Goal: Information Seeking & Learning: Find specific fact

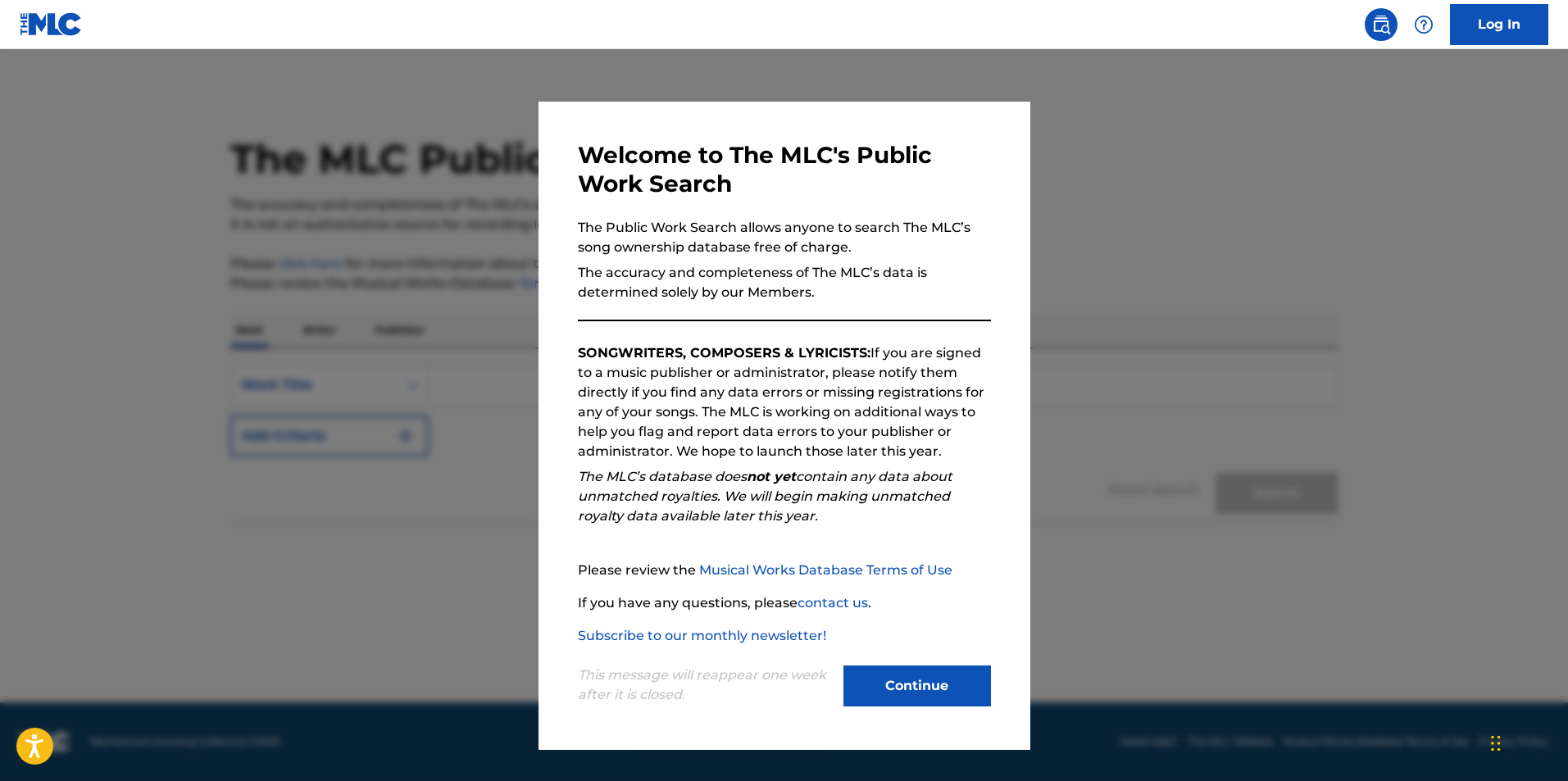
click at [920, 687] on button "Continue" at bounding box center [916, 686] width 148 height 41
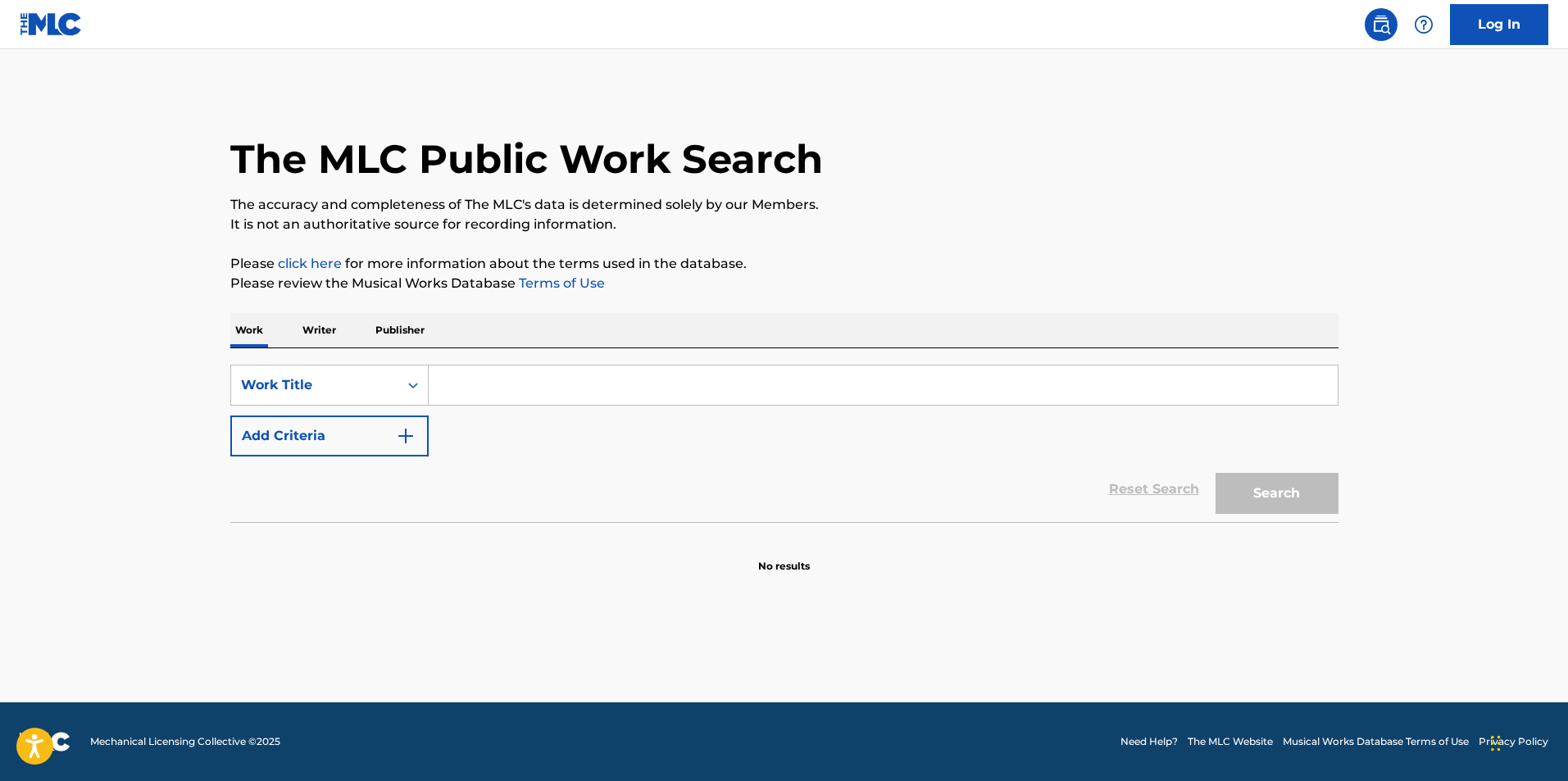
click at [581, 386] on input "Search Form" at bounding box center [883, 385] width 909 height 40
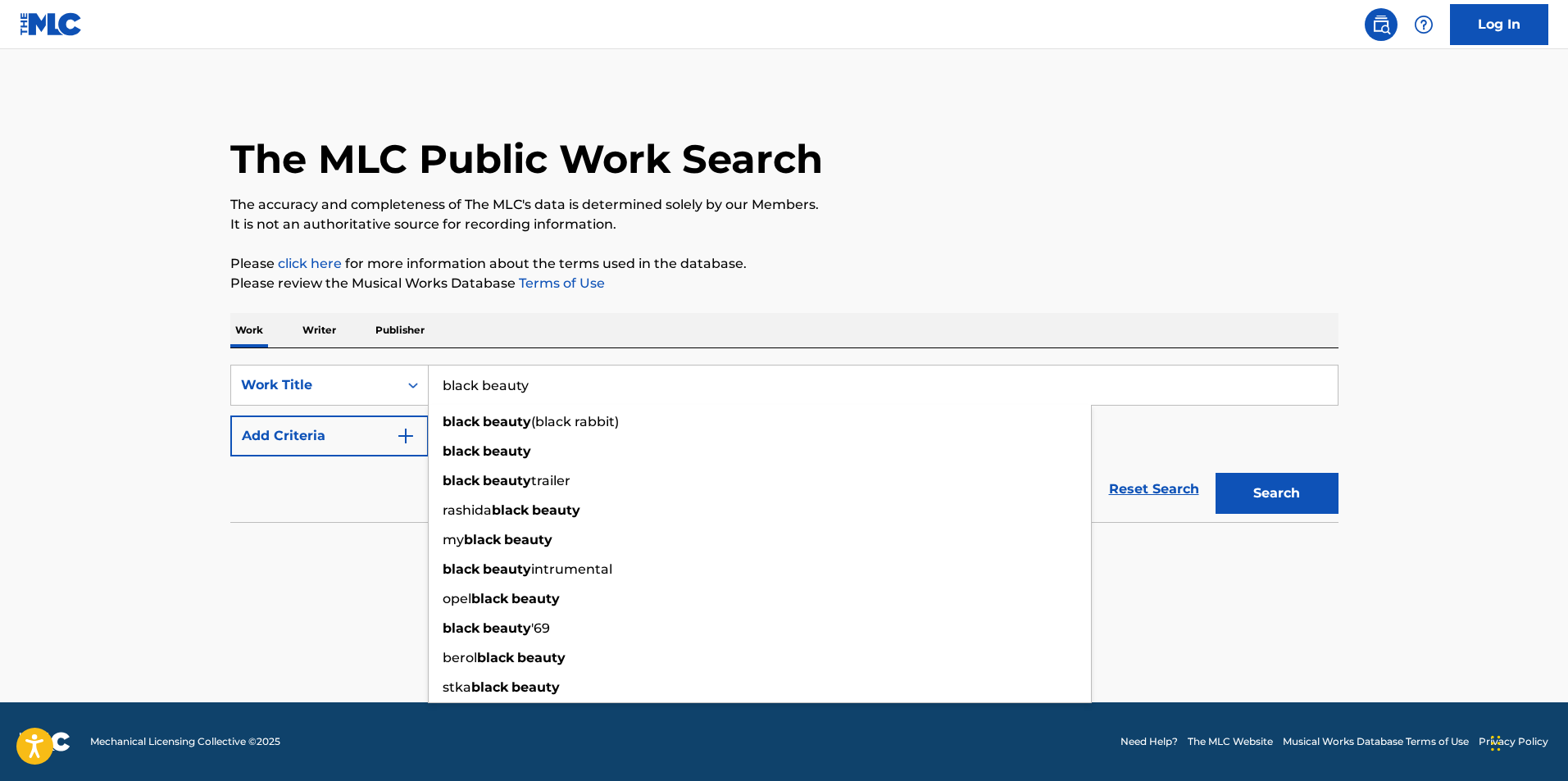
type input "black beauty"
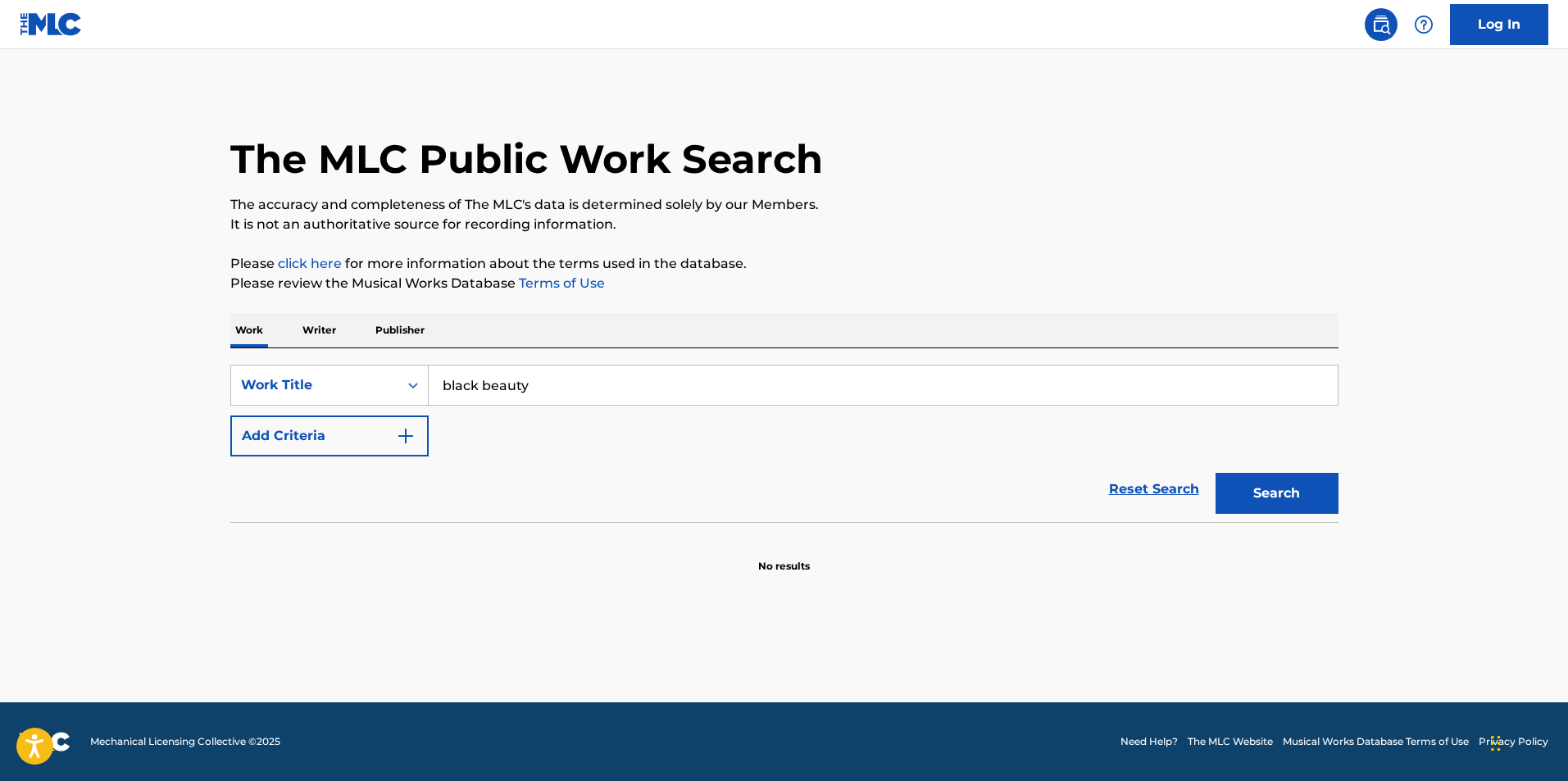
click at [239, 484] on div "Reset Search Search" at bounding box center [784, 489] width 1108 height 66
click at [406, 430] on img "Search Form" at bounding box center [405, 435] width 19 height 19
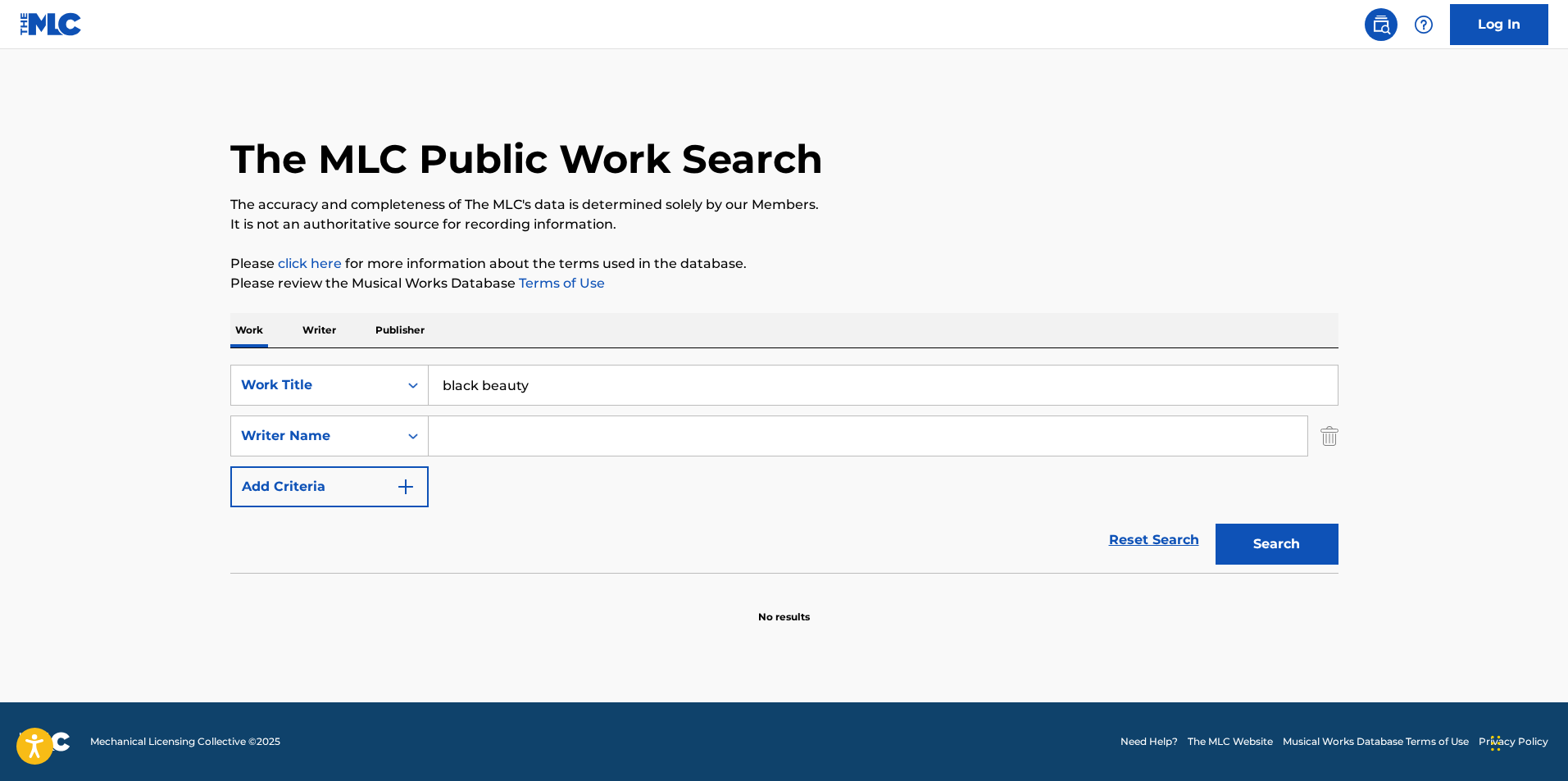
click at [457, 433] on input "Search Form" at bounding box center [868, 435] width 879 height 40
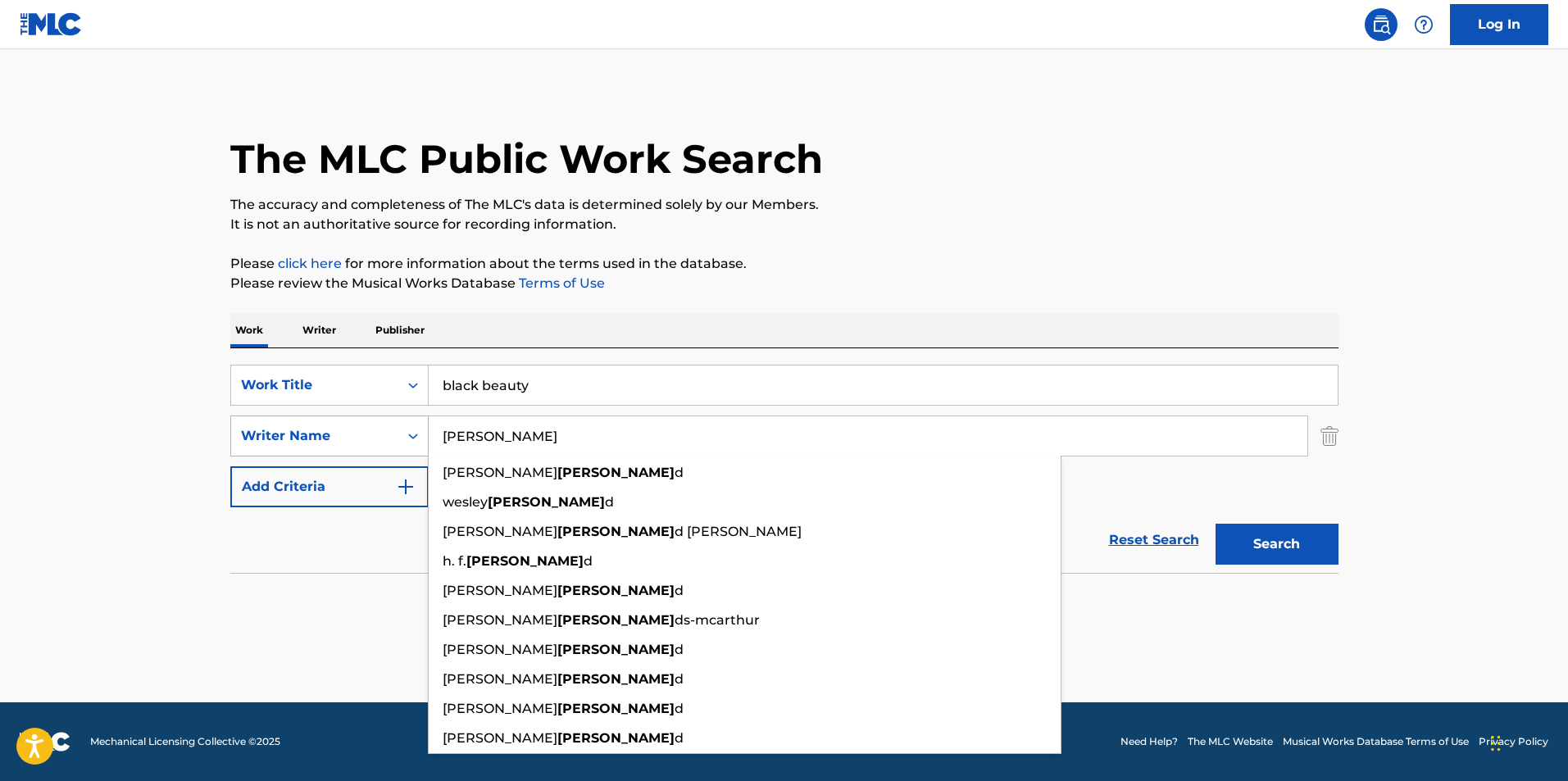
type input "[PERSON_NAME]"
click at [1215, 524] on button "Search" at bounding box center [1277, 544] width 123 height 41
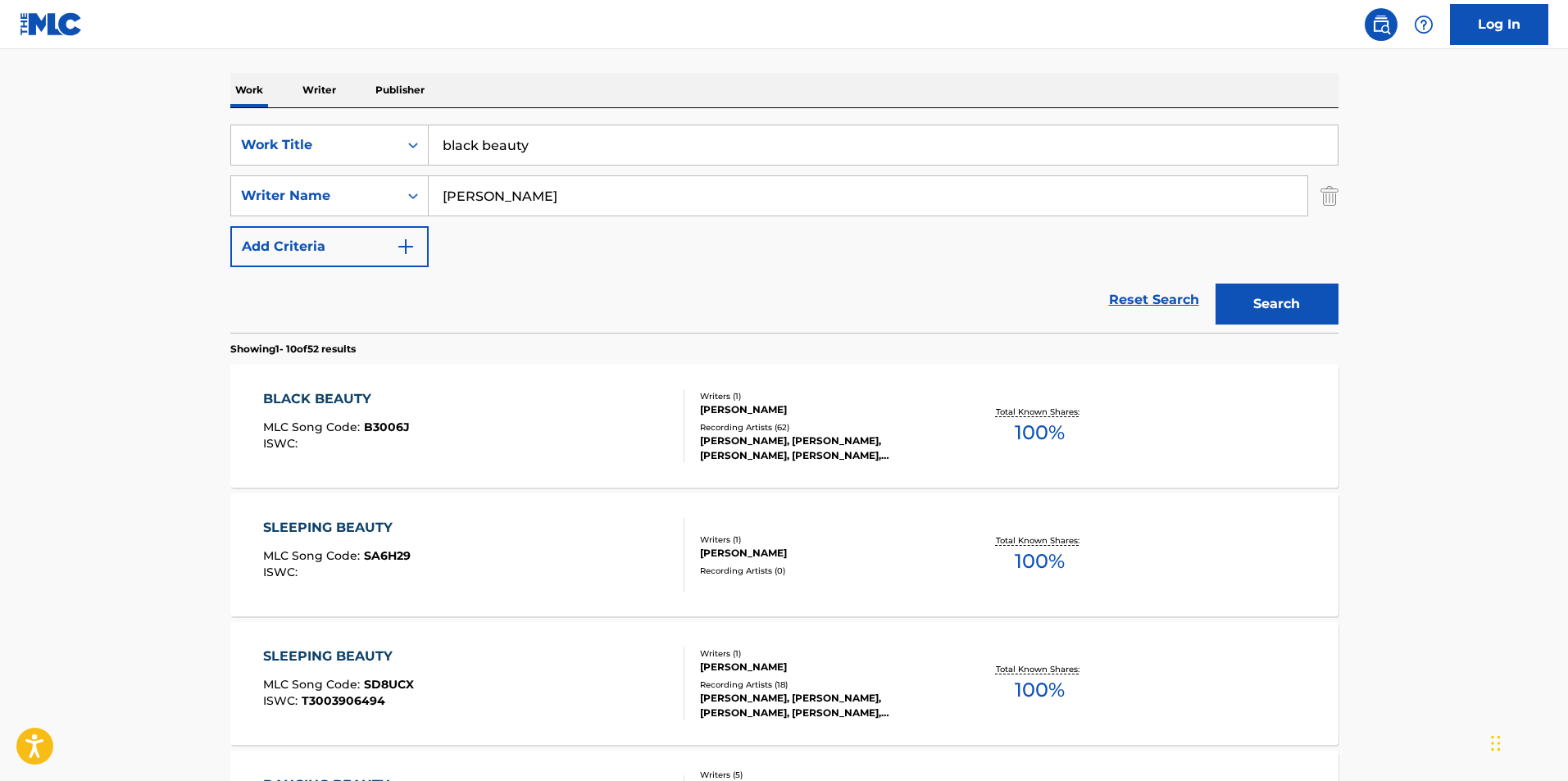
scroll to position [245, 0]
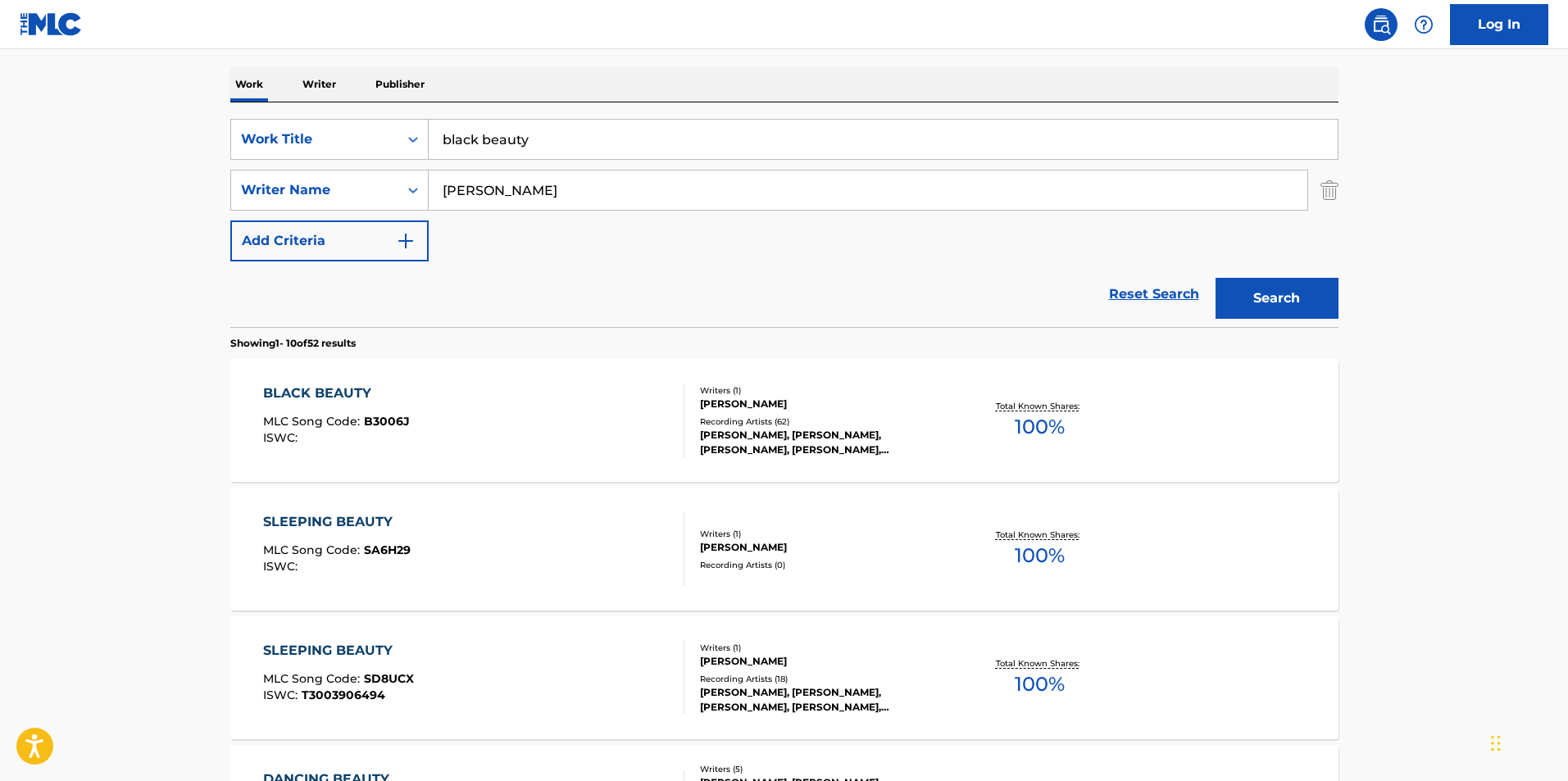
click at [1033, 422] on span "100 %" at bounding box center [1039, 427] width 50 height 30
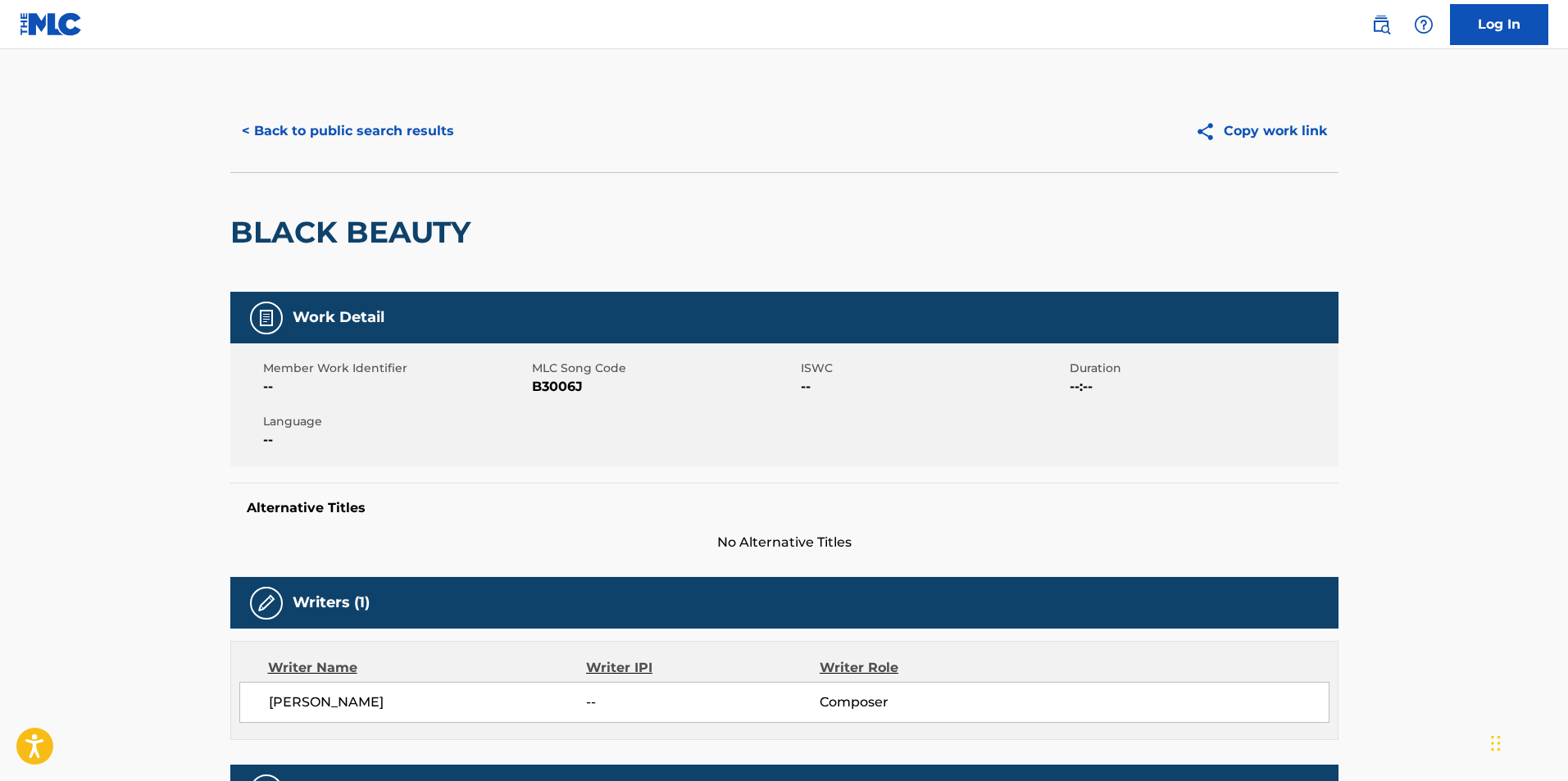
click at [379, 134] on button "< Back to public search results" at bounding box center [348, 131] width 235 height 41
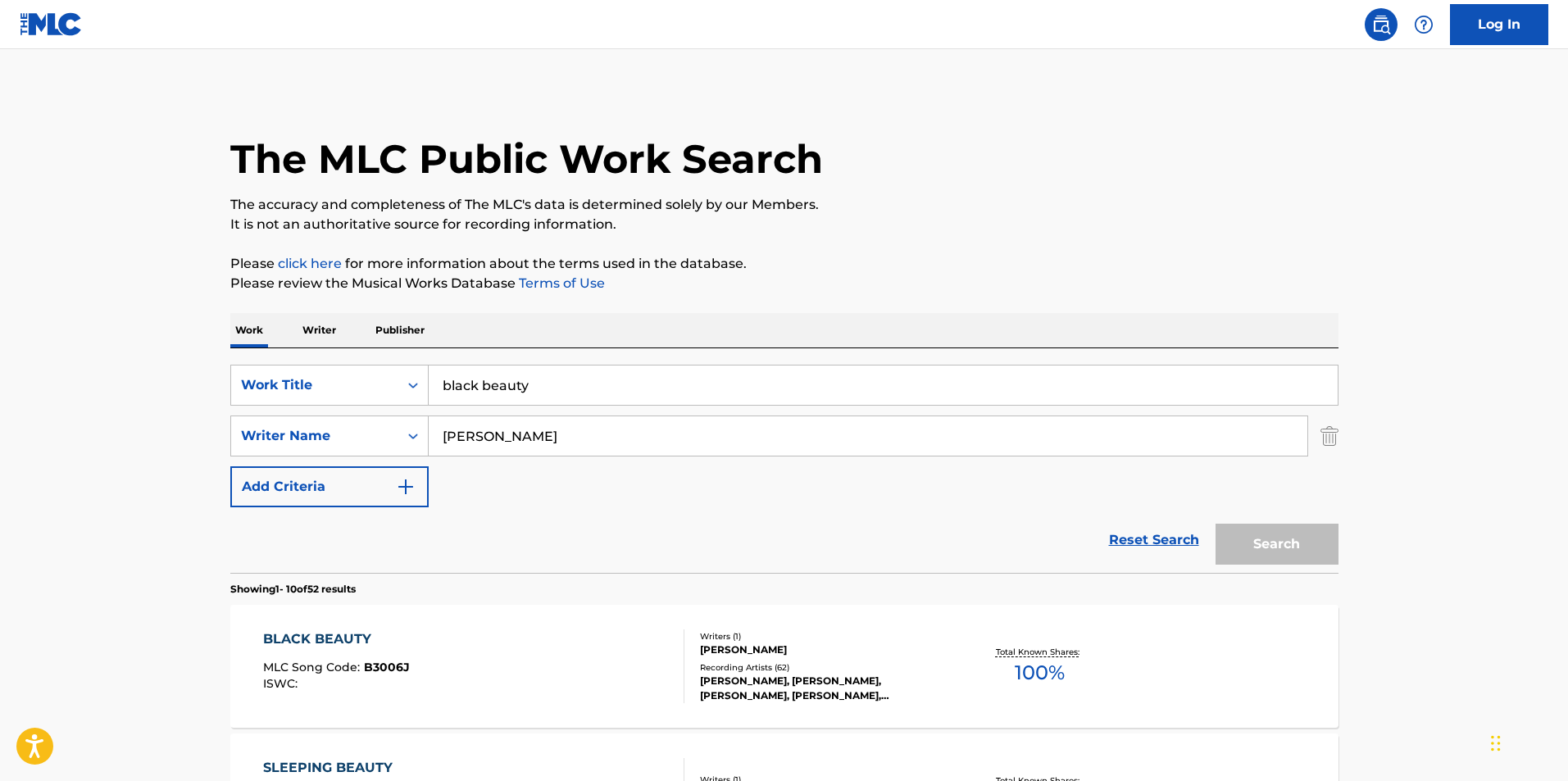
scroll to position [245, 0]
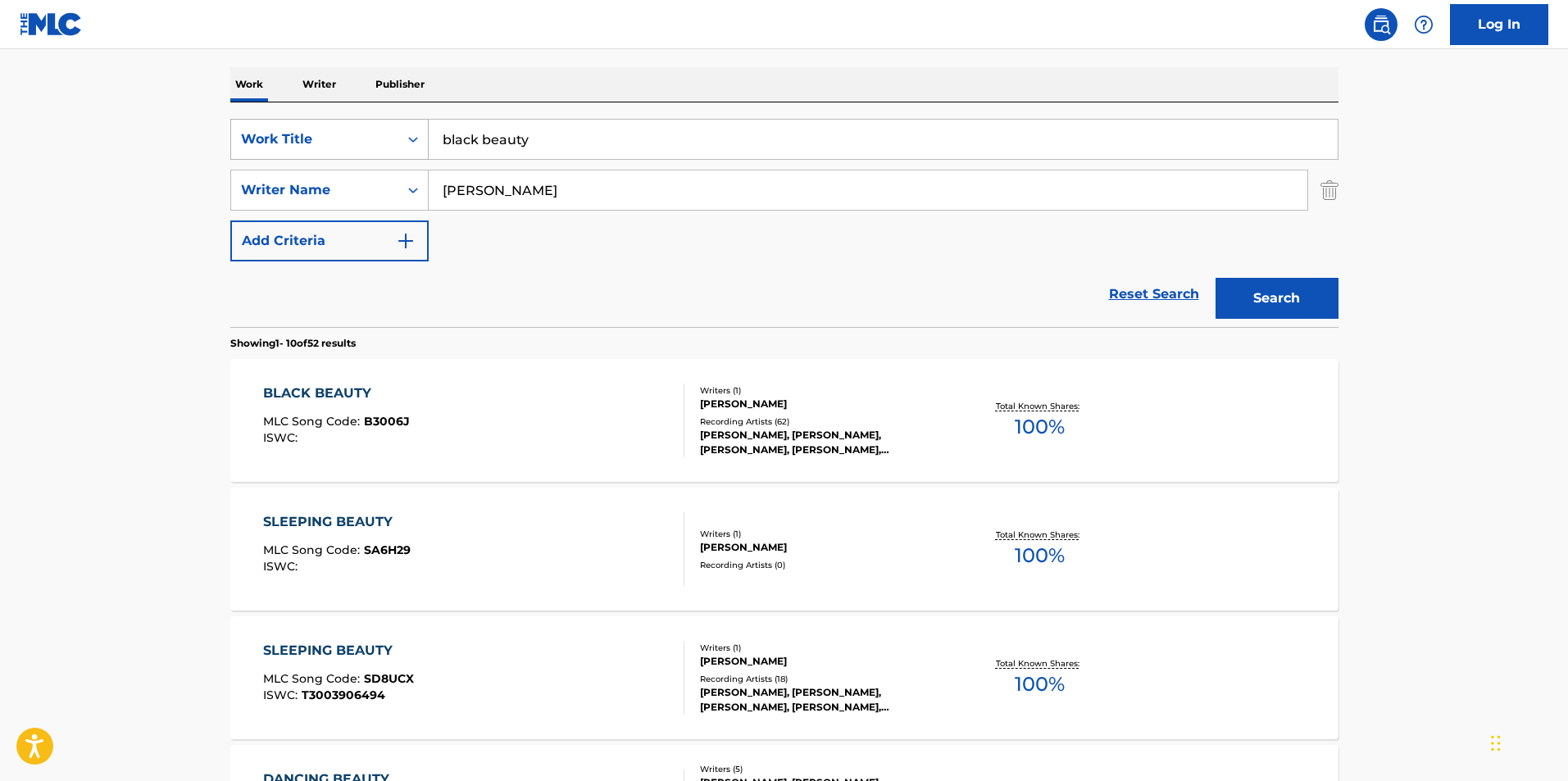
click at [403, 127] on div "Search Form" at bounding box center [413, 139] width 30 height 30
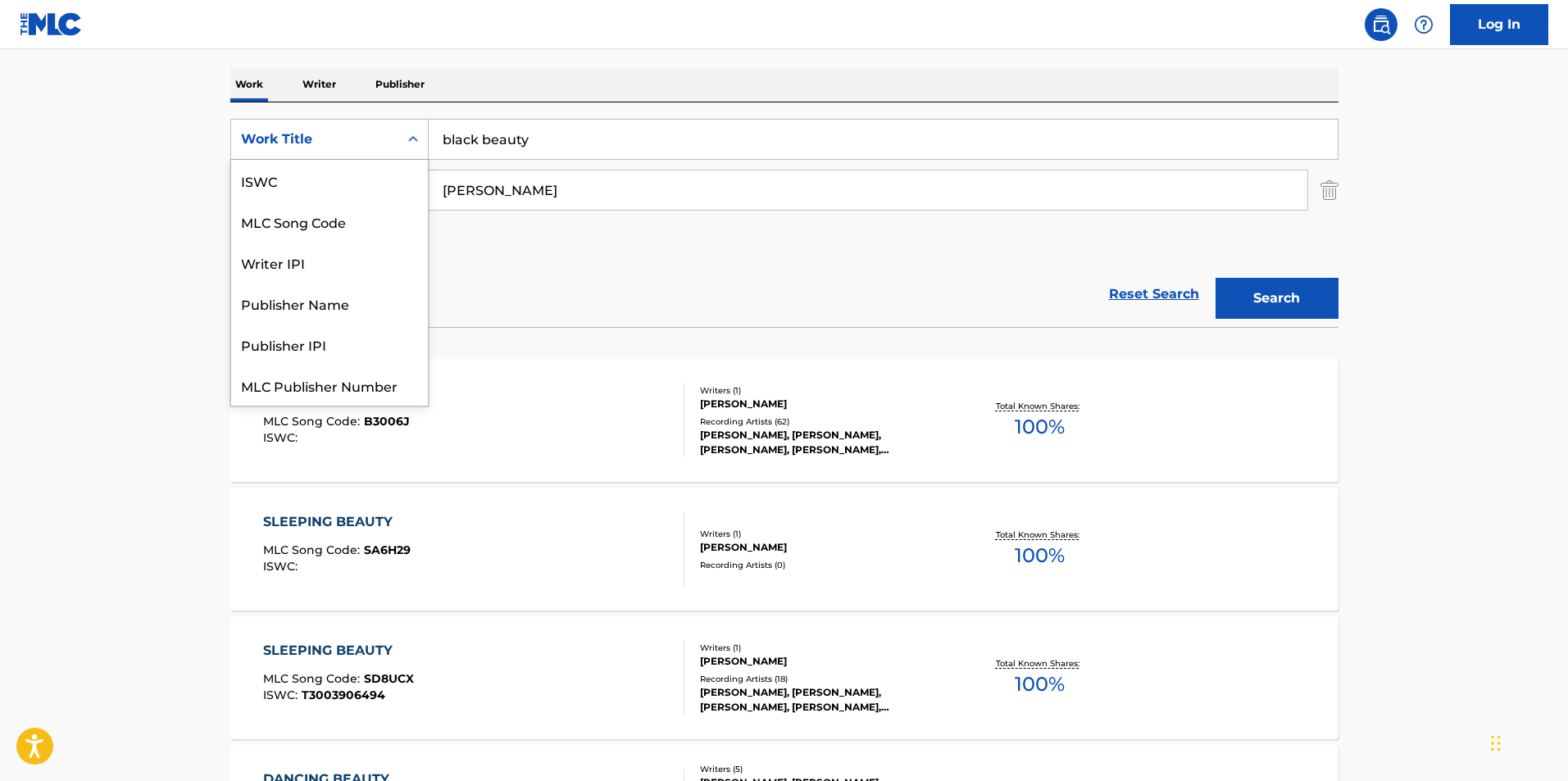
scroll to position [41, 0]
click at [565, 131] on input "black beauty" at bounding box center [883, 139] width 909 height 40
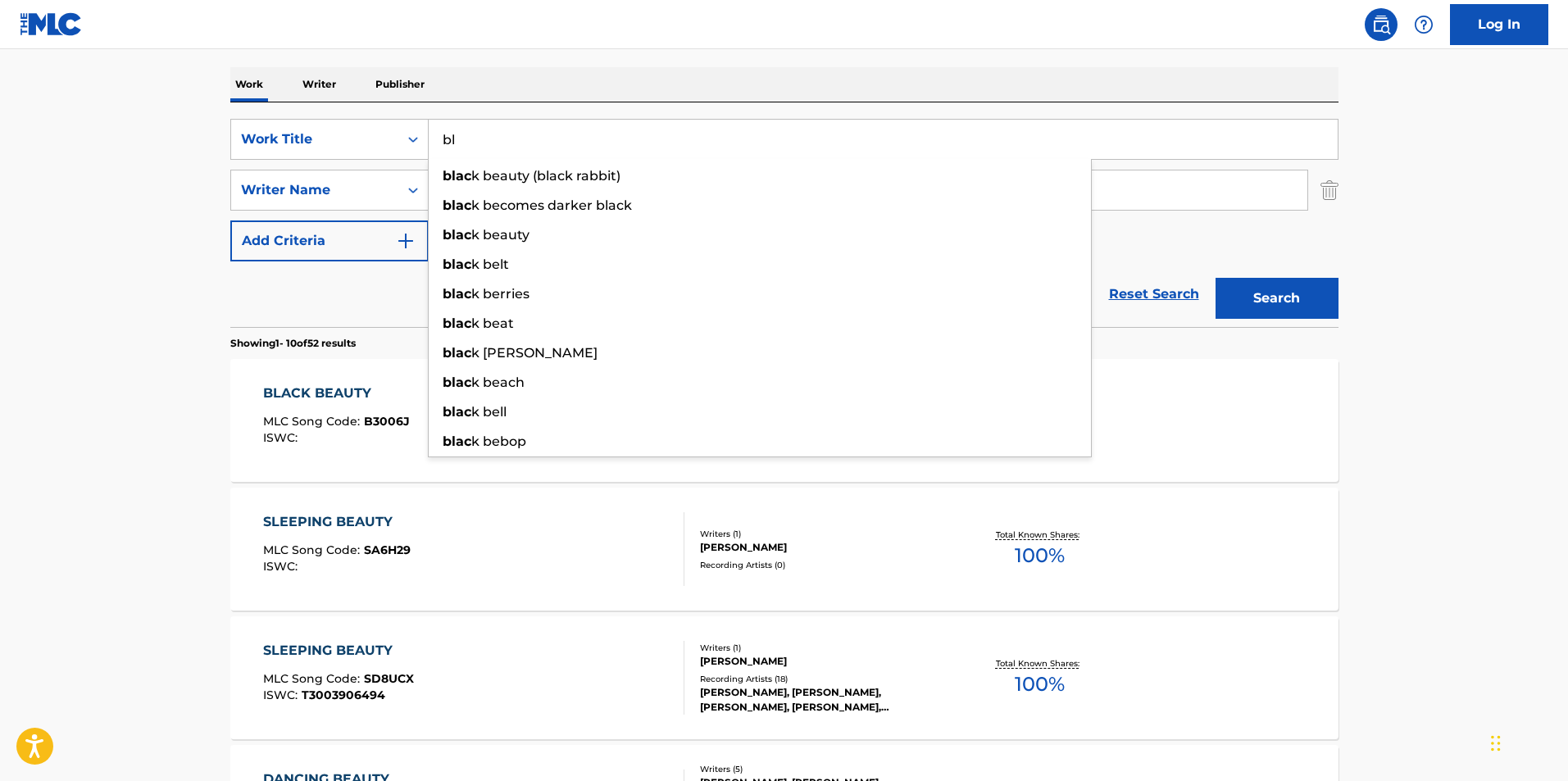
type input "b"
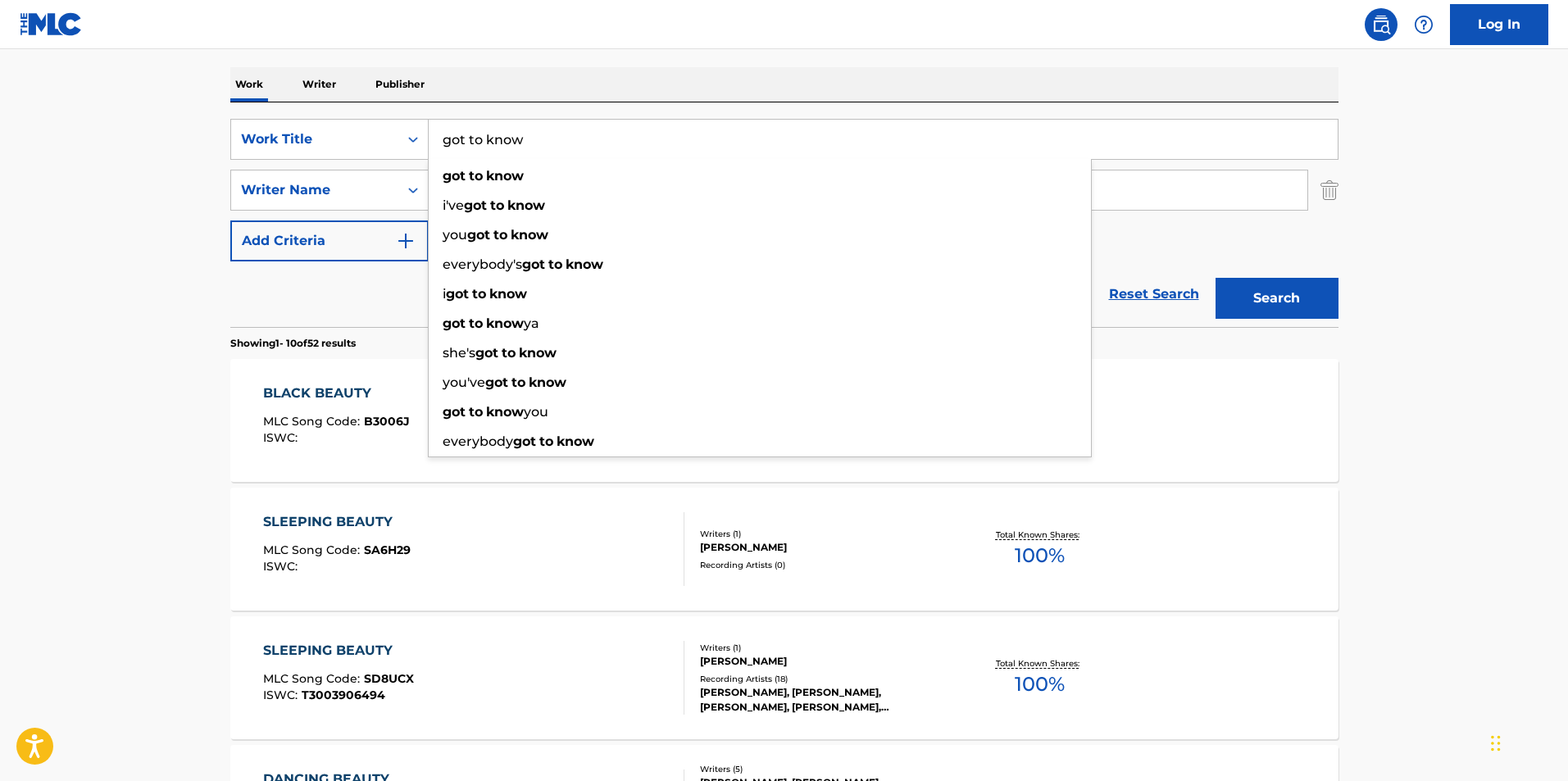
type input "got to know"
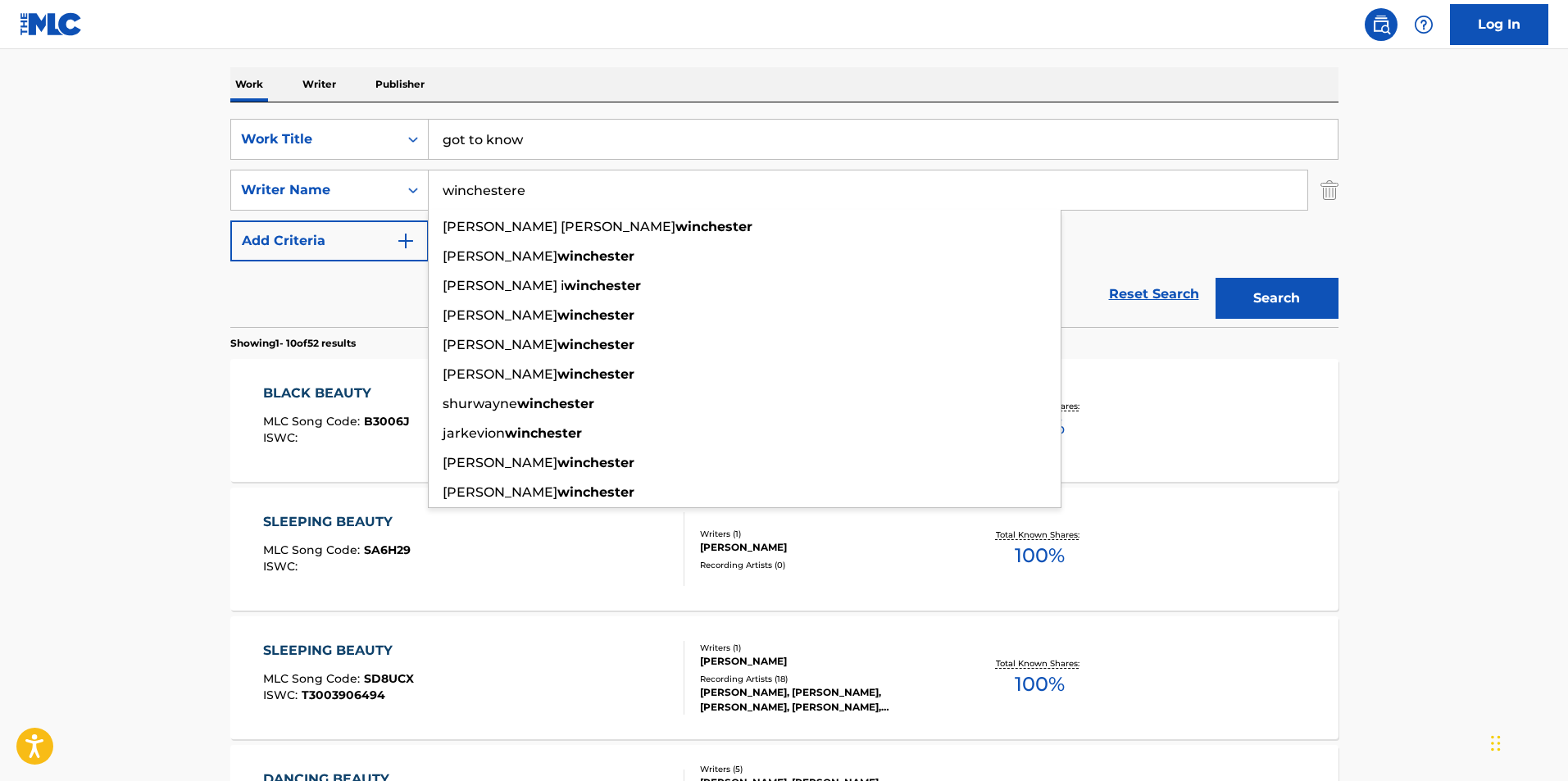
click at [1215, 277] on button "Search" at bounding box center [1277, 298] width 123 height 41
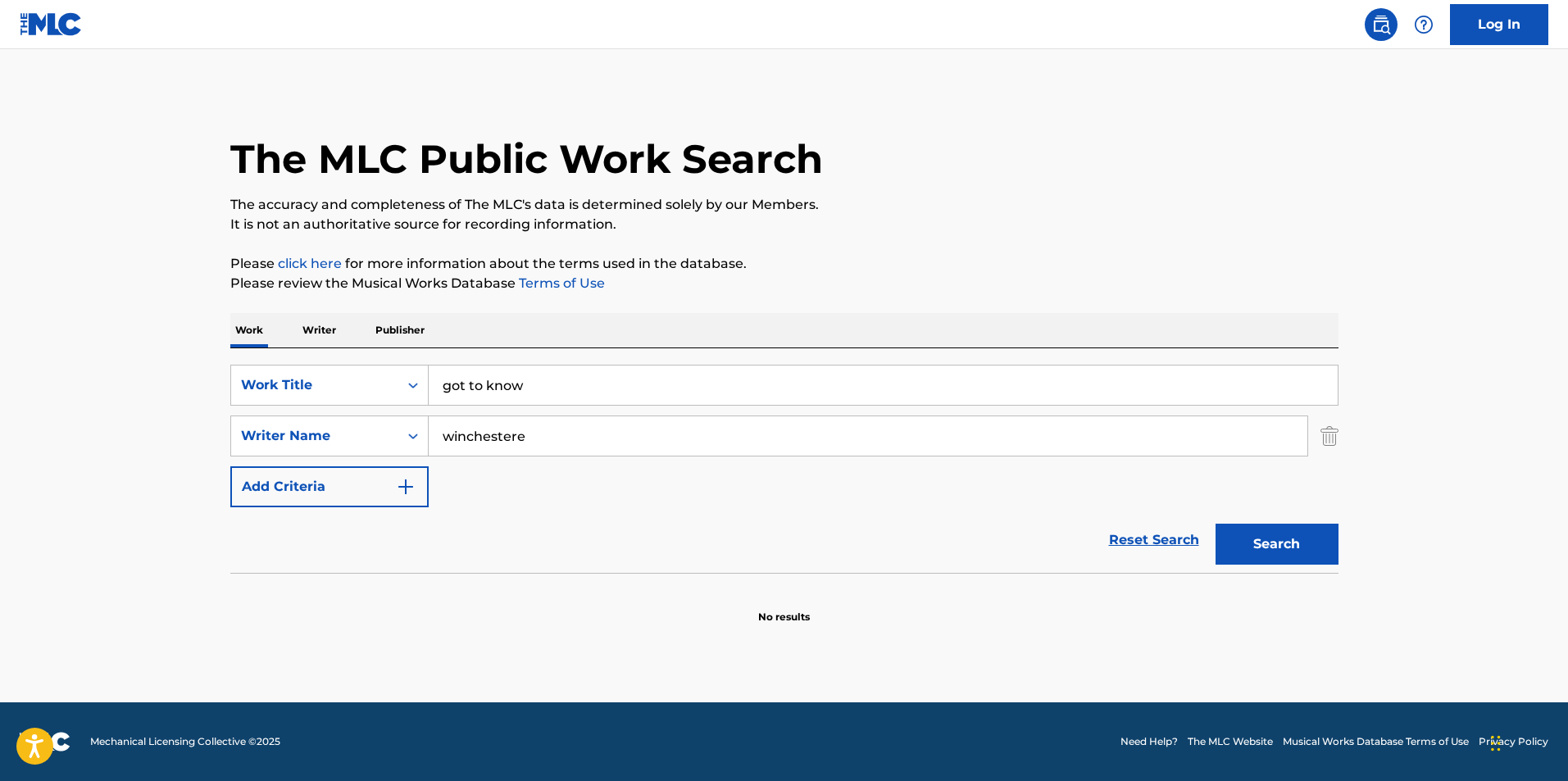
scroll to position [0, 0]
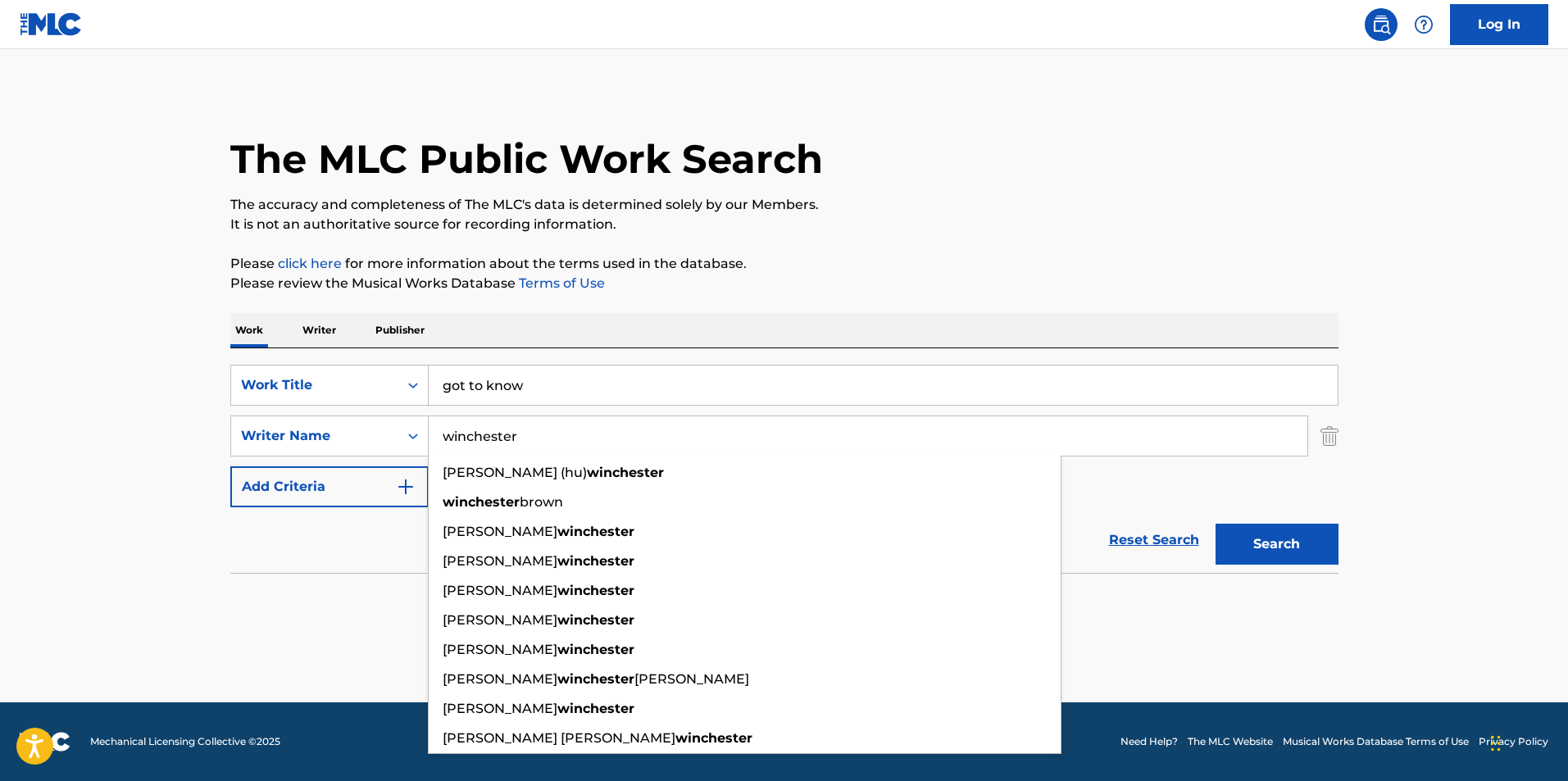
type input "winchester"
click at [1215, 524] on button "Search" at bounding box center [1277, 544] width 123 height 41
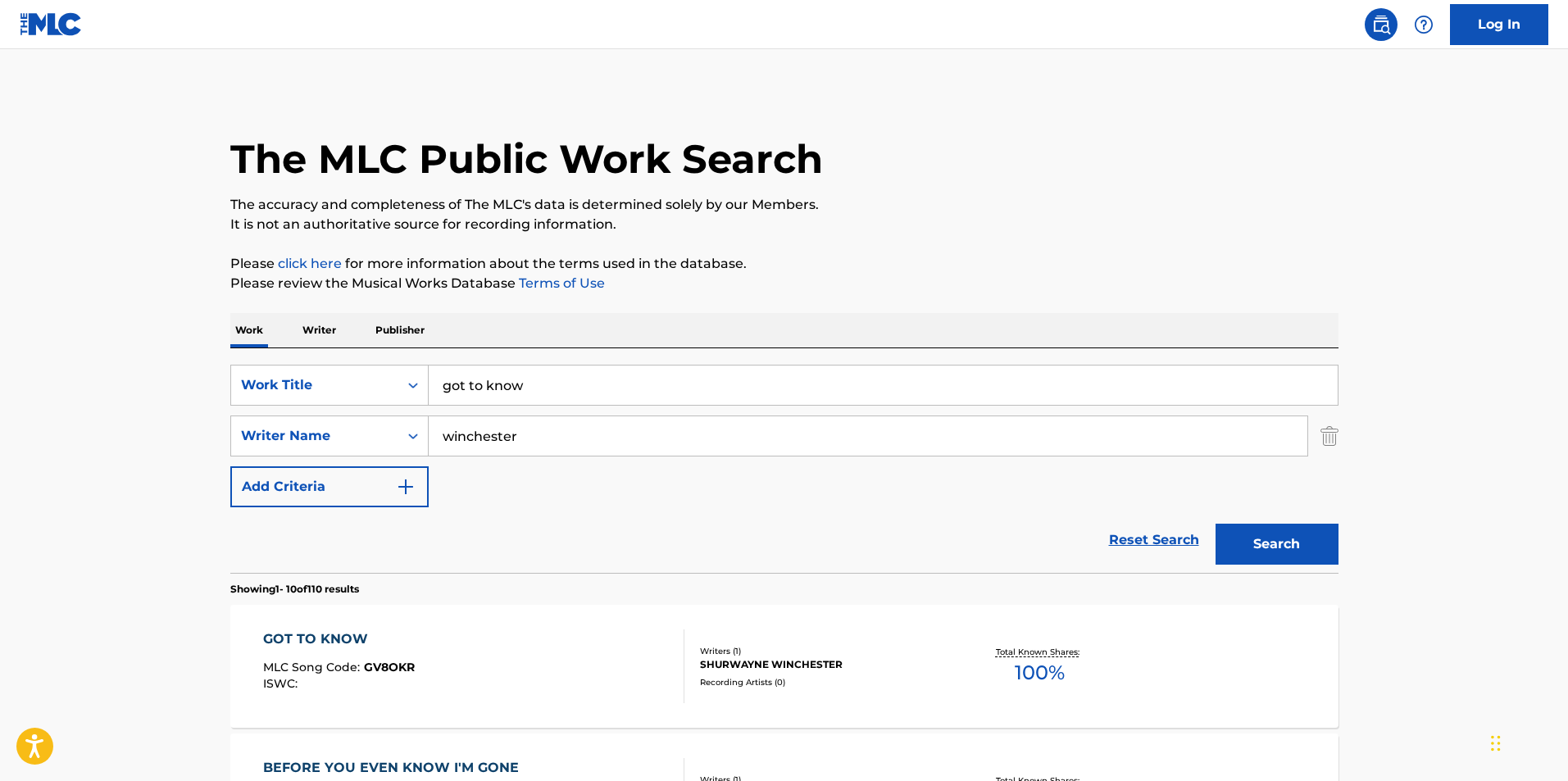
click at [1034, 670] on span "100 %" at bounding box center [1039, 672] width 50 height 30
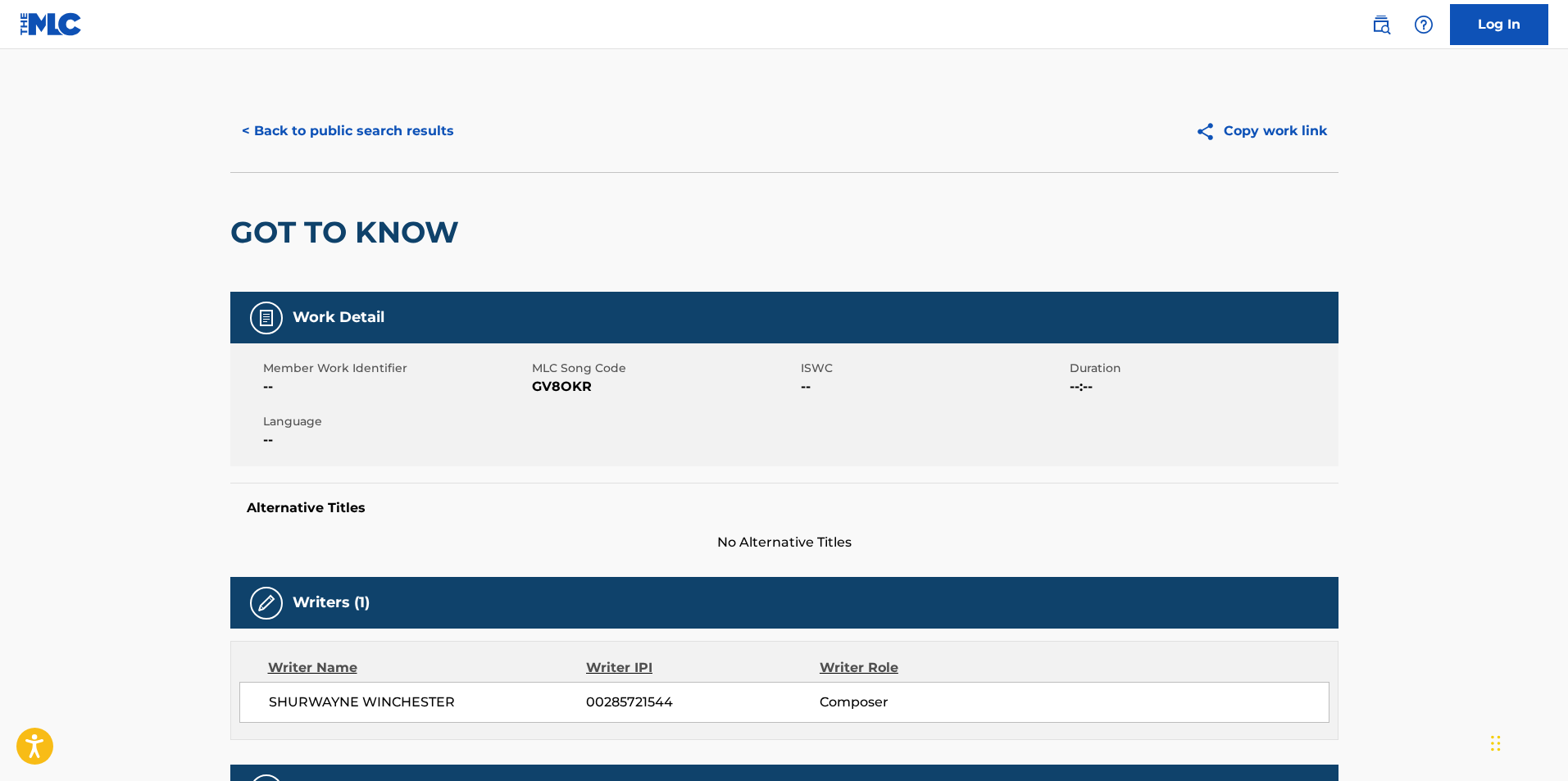
click at [295, 122] on button "< Back to public search results" at bounding box center [348, 131] width 235 height 41
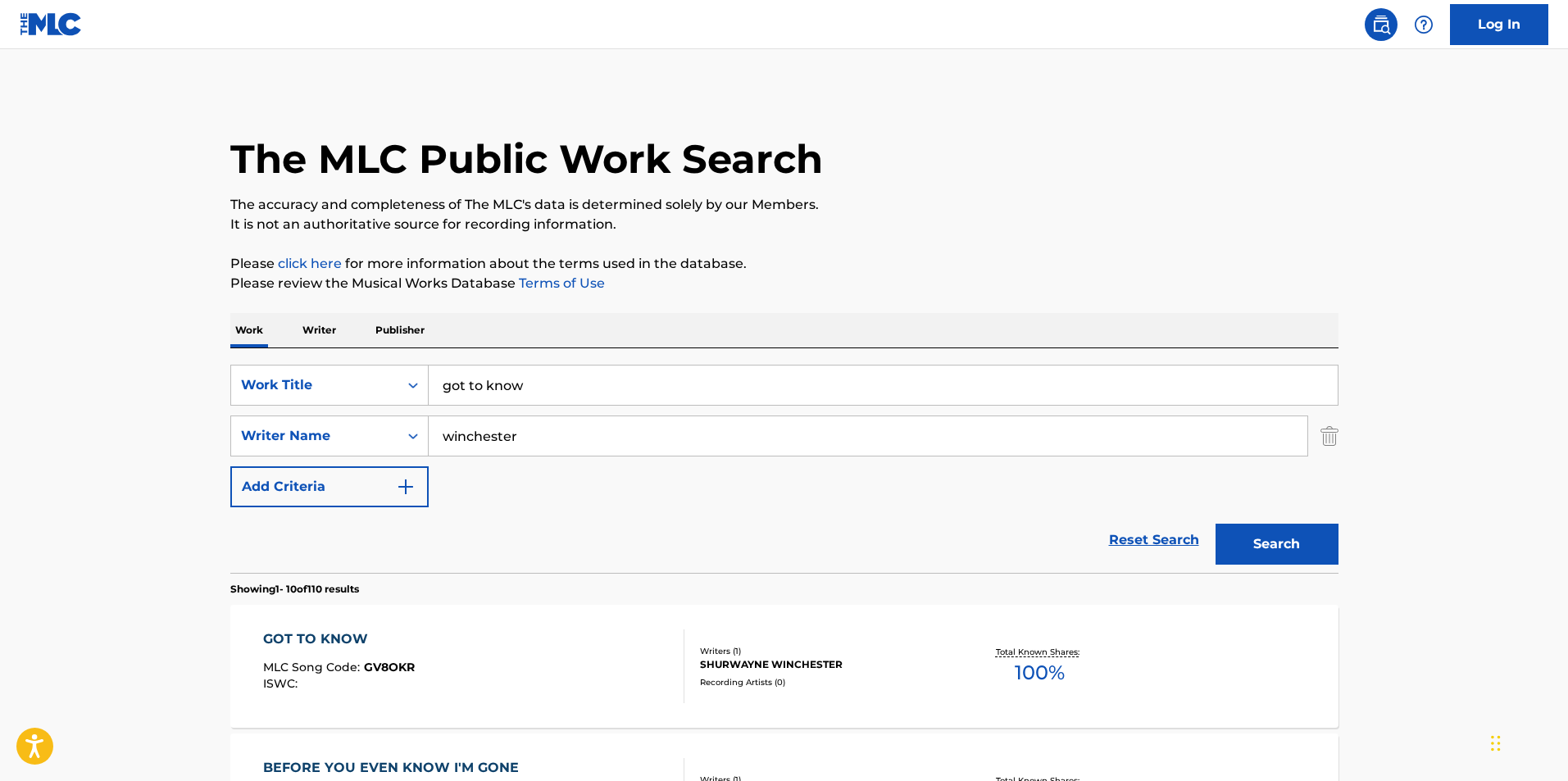
click at [539, 379] on input "got to know" at bounding box center [883, 385] width 909 height 40
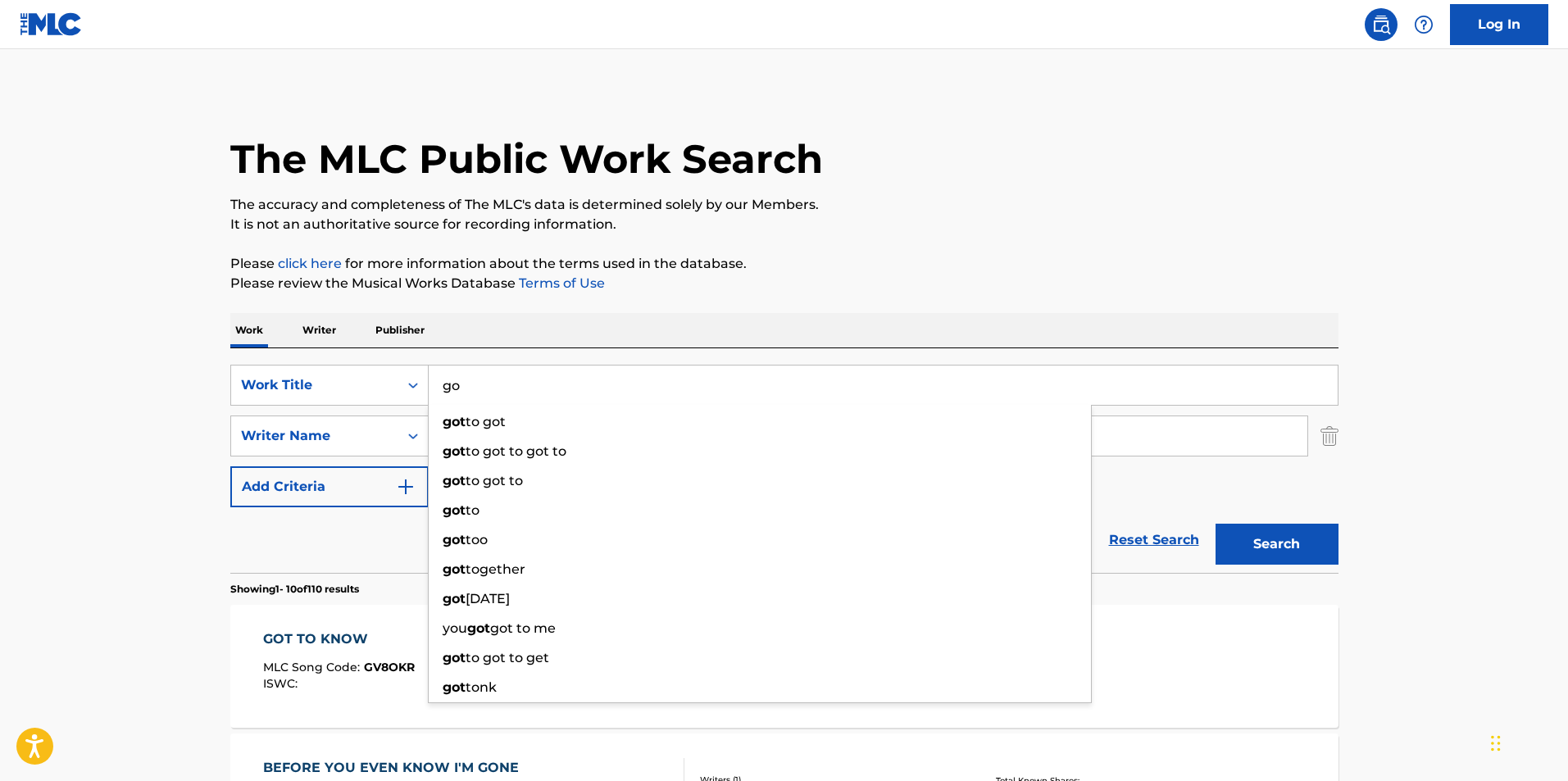
type input "g"
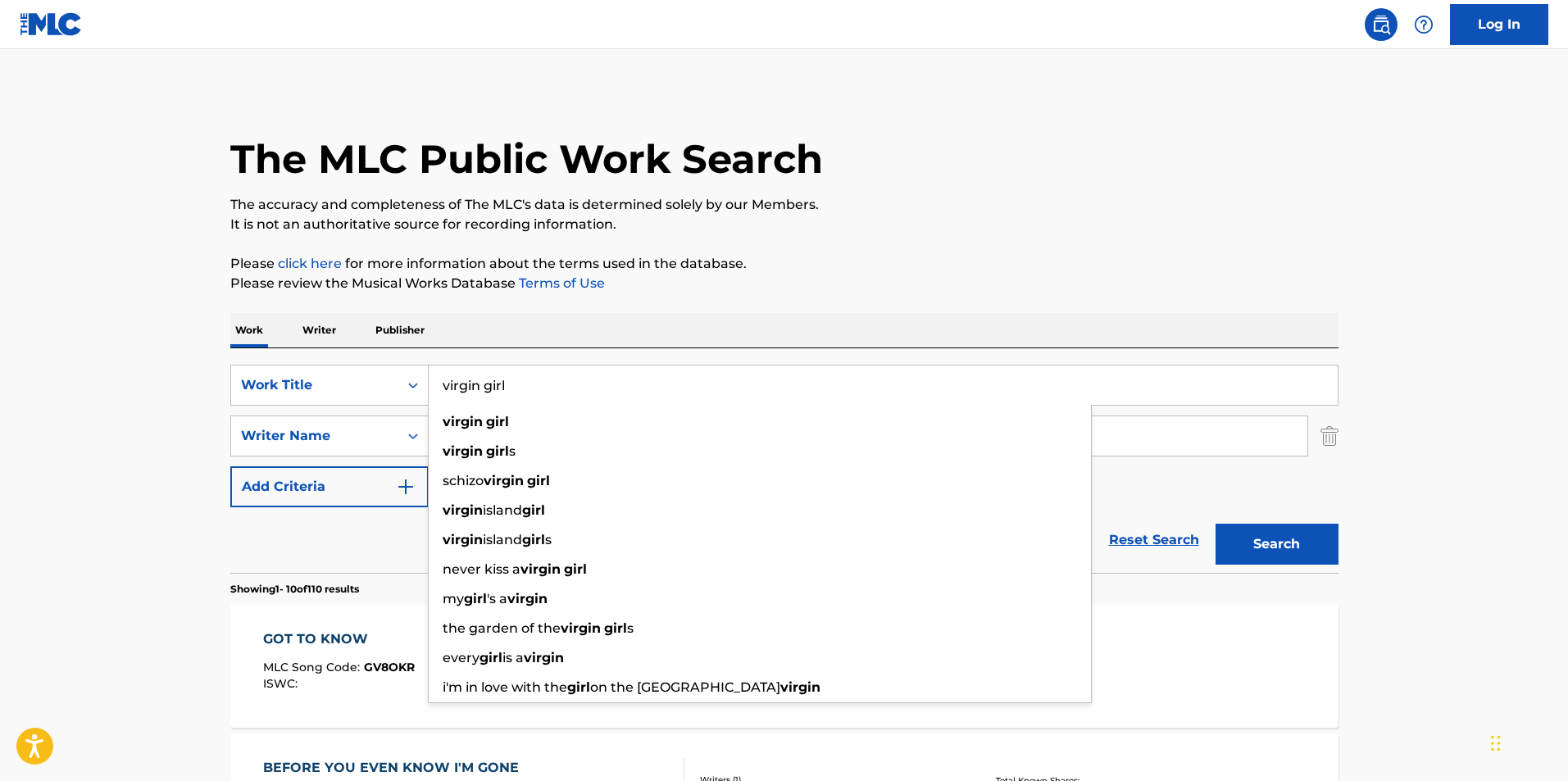
type input "virgin girl"
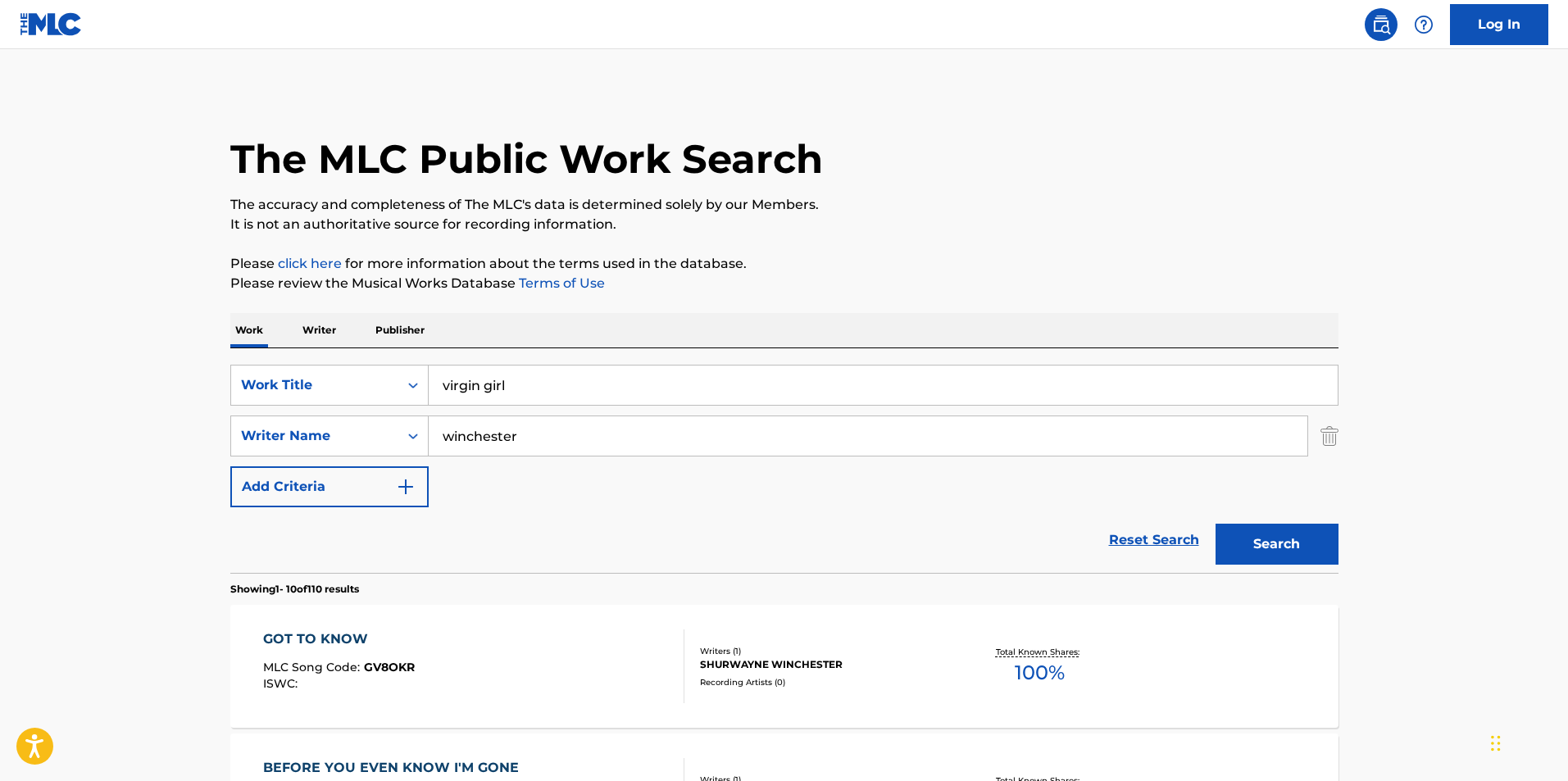
click at [230, 536] on div "Reset Search Search" at bounding box center [784, 540] width 1108 height 66
click at [563, 439] on input "winchester" at bounding box center [868, 435] width 879 height 40
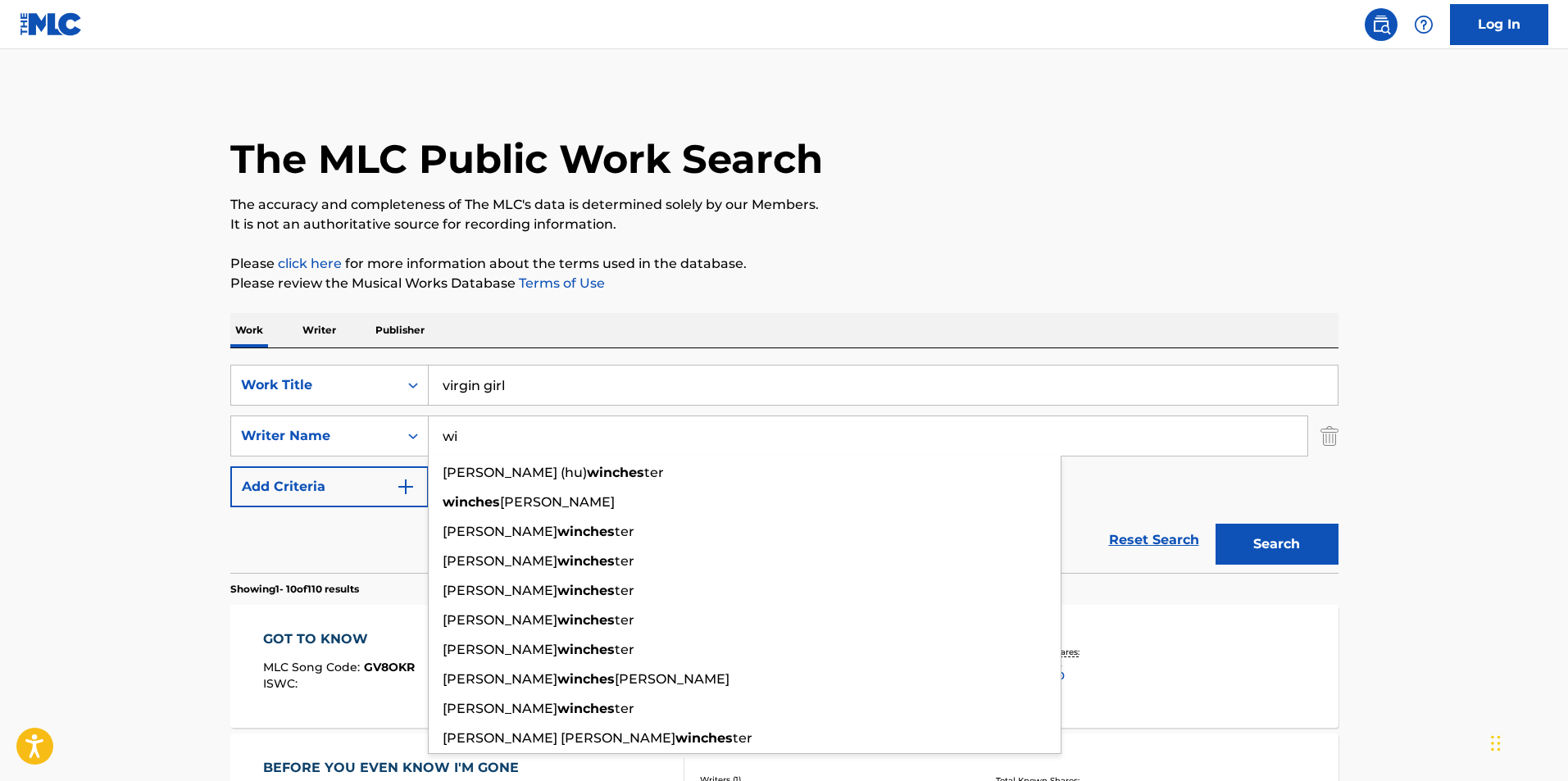
type input "w"
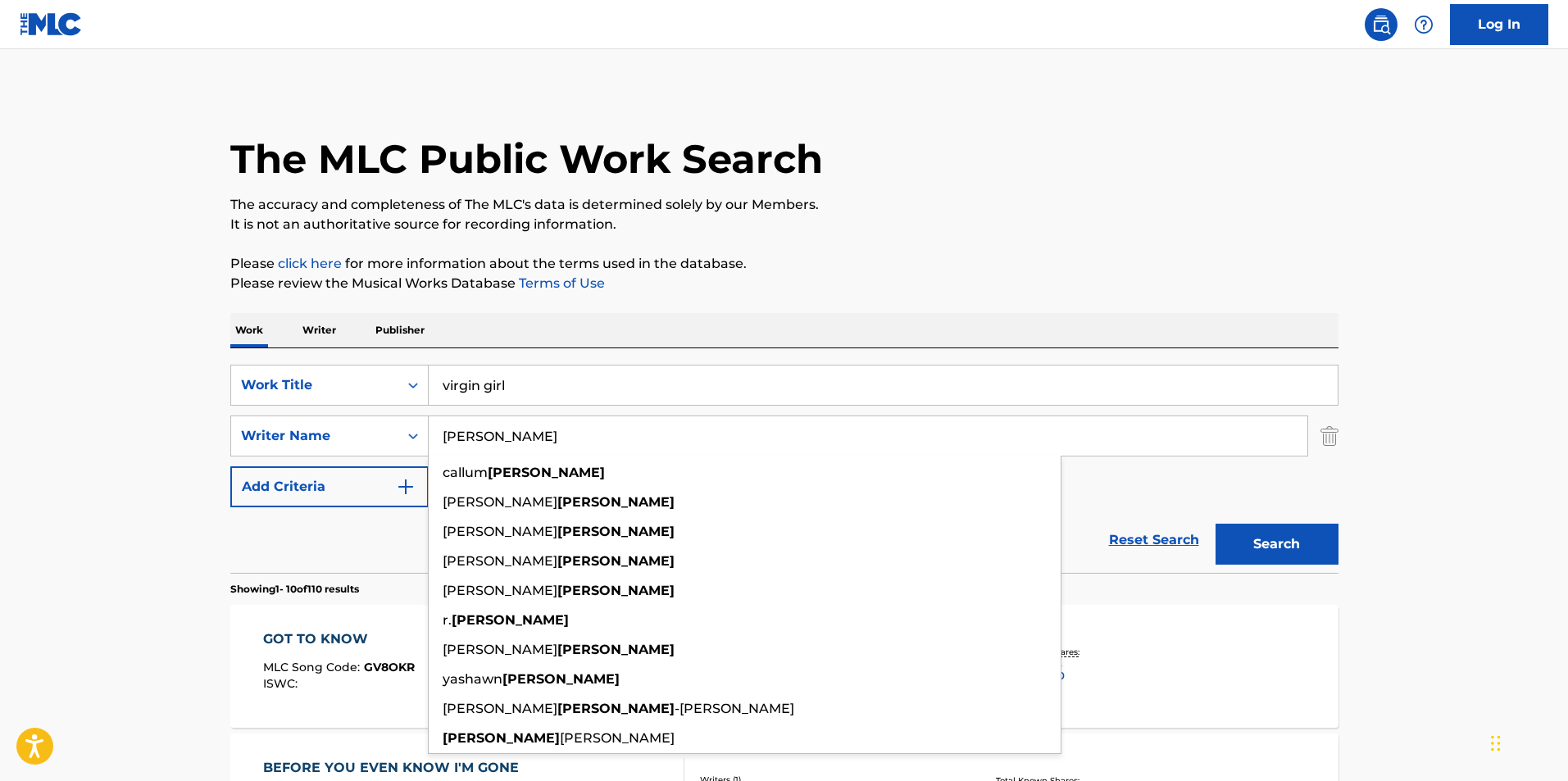
type input "[PERSON_NAME]"
click at [1215, 524] on button "Search" at bounding box center [1277, 544] width 123 height 41
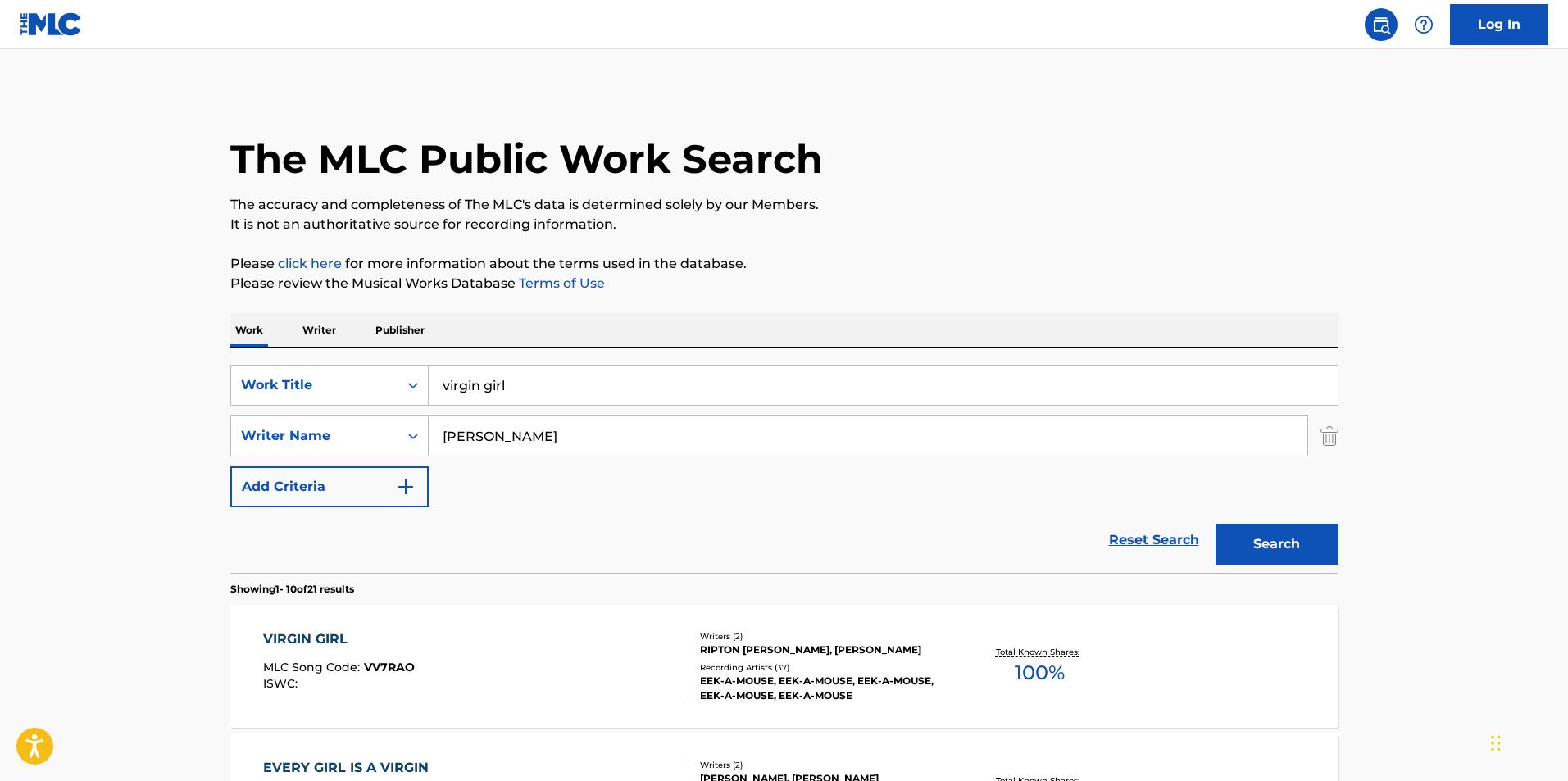
click at [1035, 658] on span "100 %" at bounding box center [1039, 672] width 50 height 30
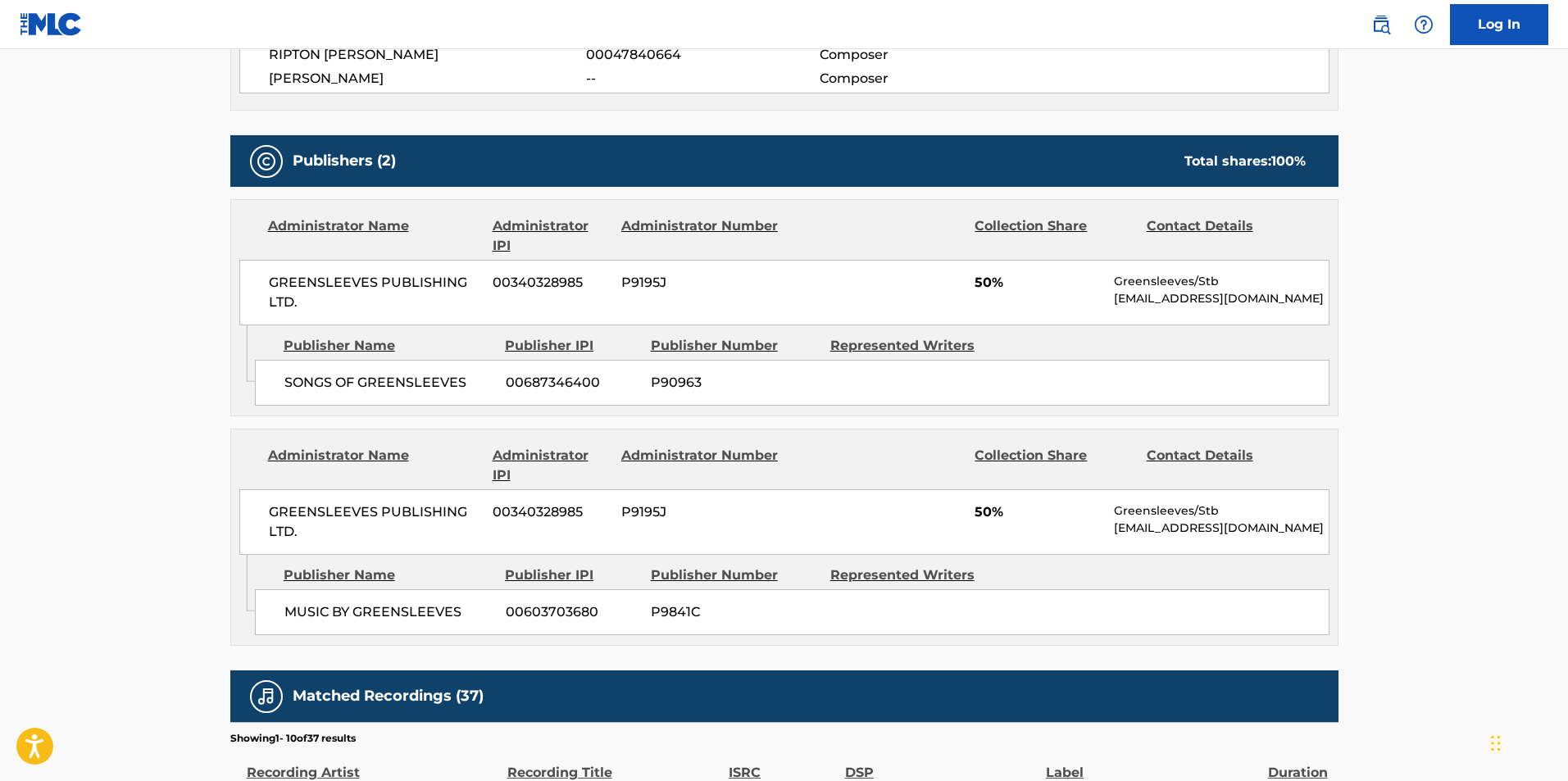
scroll to position [655, 0]
